Goal: Go to known website: Access a specific website the user already knows

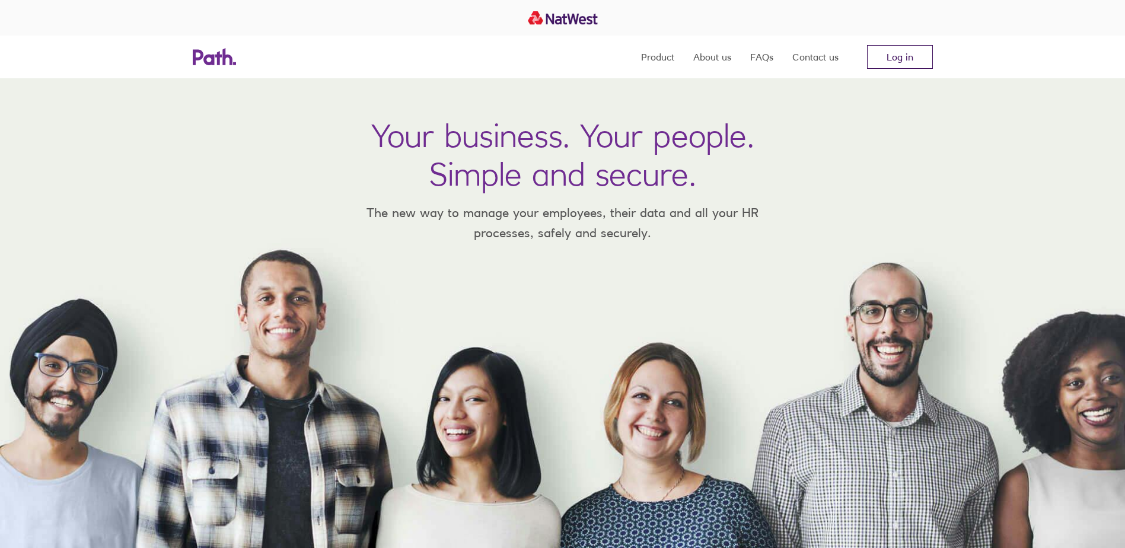
click at [929, 48] on link "Log in" at bounding box center [900, 57] width 66 height 24
